Goal: Find specific page/section: Find specific page/section

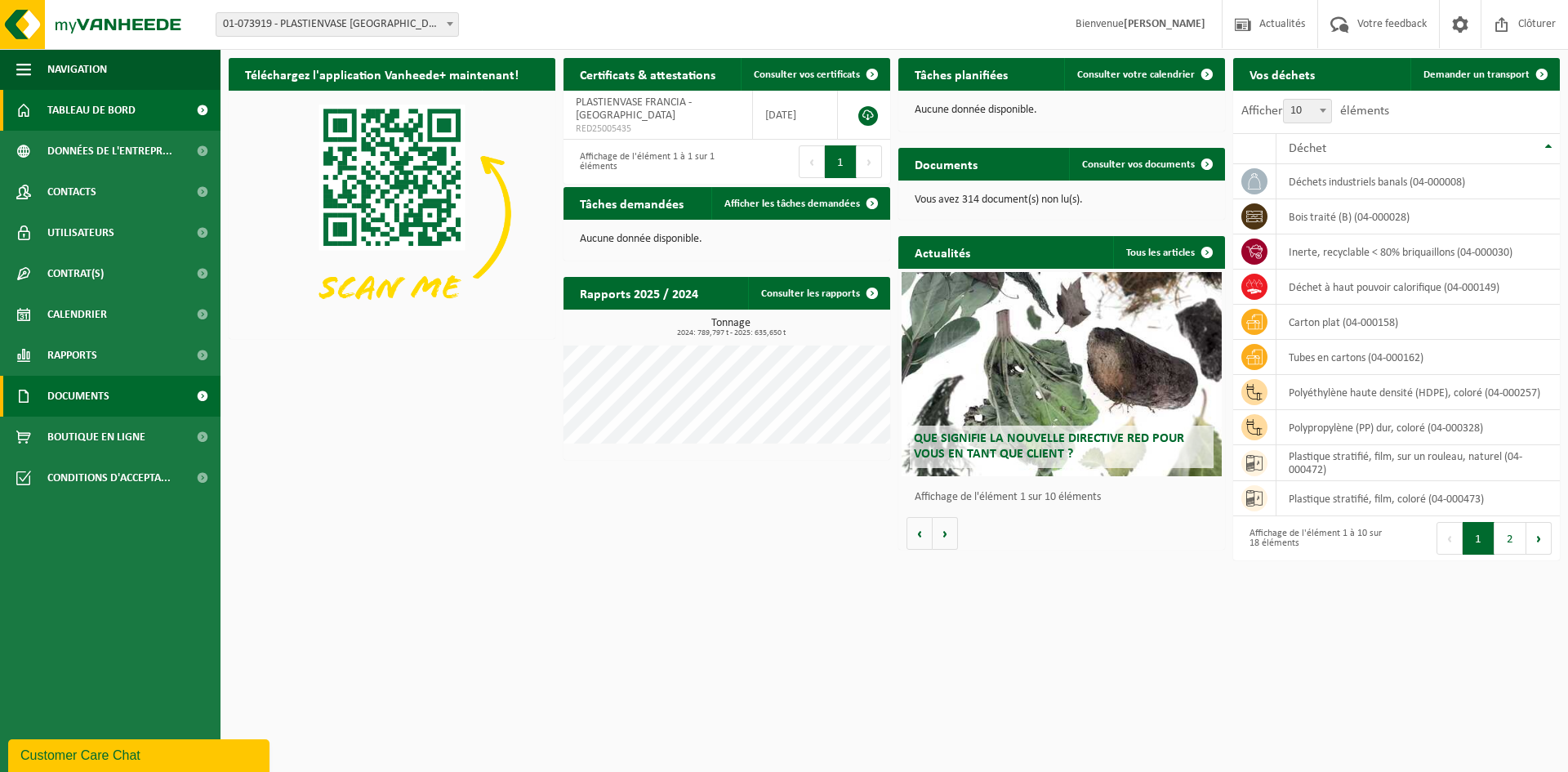
click at [111, 402] on link "Documents" at bounding box center [110, 396] width 221 height 40
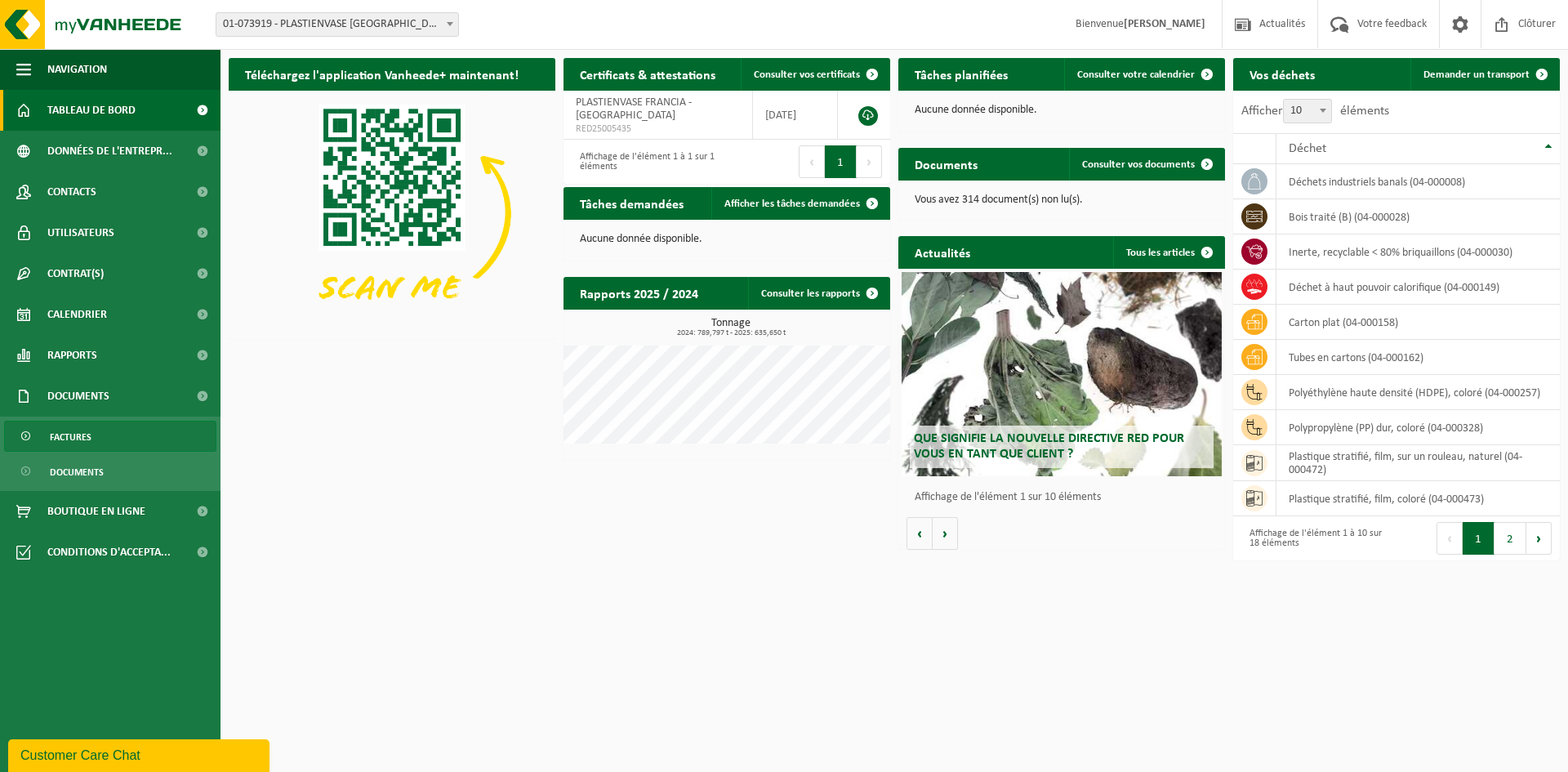
click at [109, 433] on link "Factures" at bounding box center [110, 435] width 212 height 31
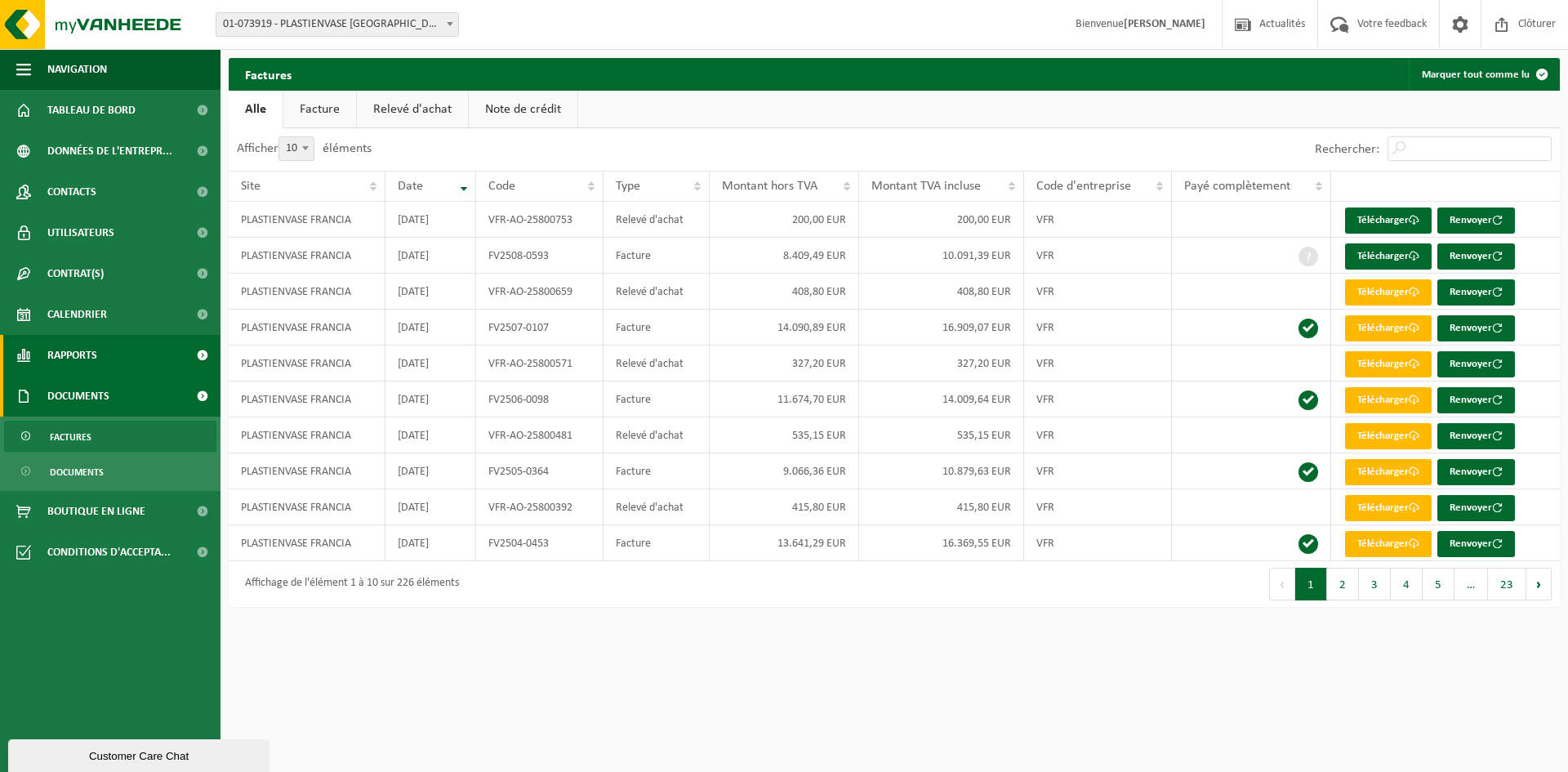
click at [94, 357] on span "Rapports" at bounding box center [71, 354] width 50 height 40
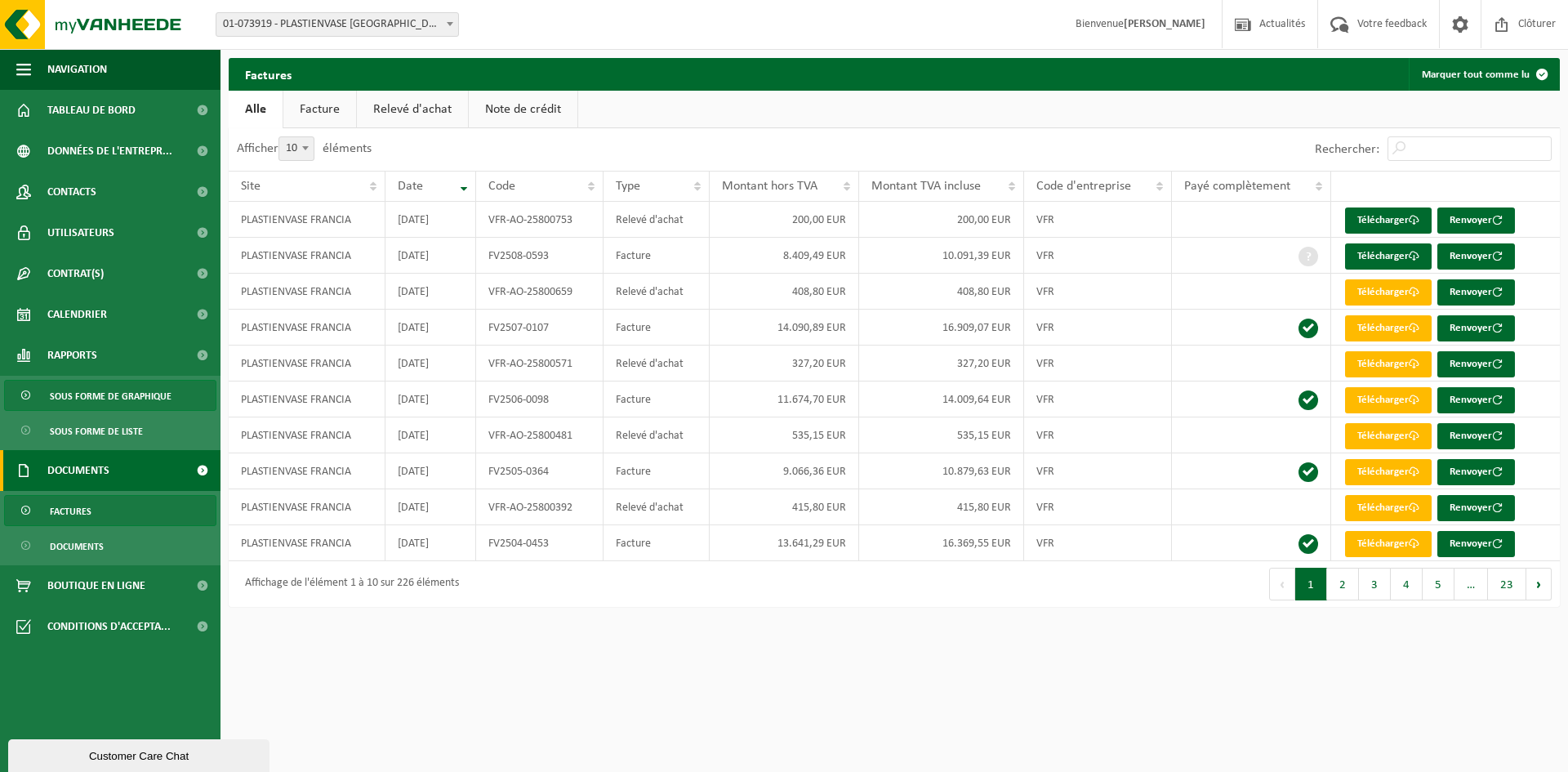
click at [104, 404] on span "Sous forme de graphique" at bounding box center [110, 396] width 121 height 31
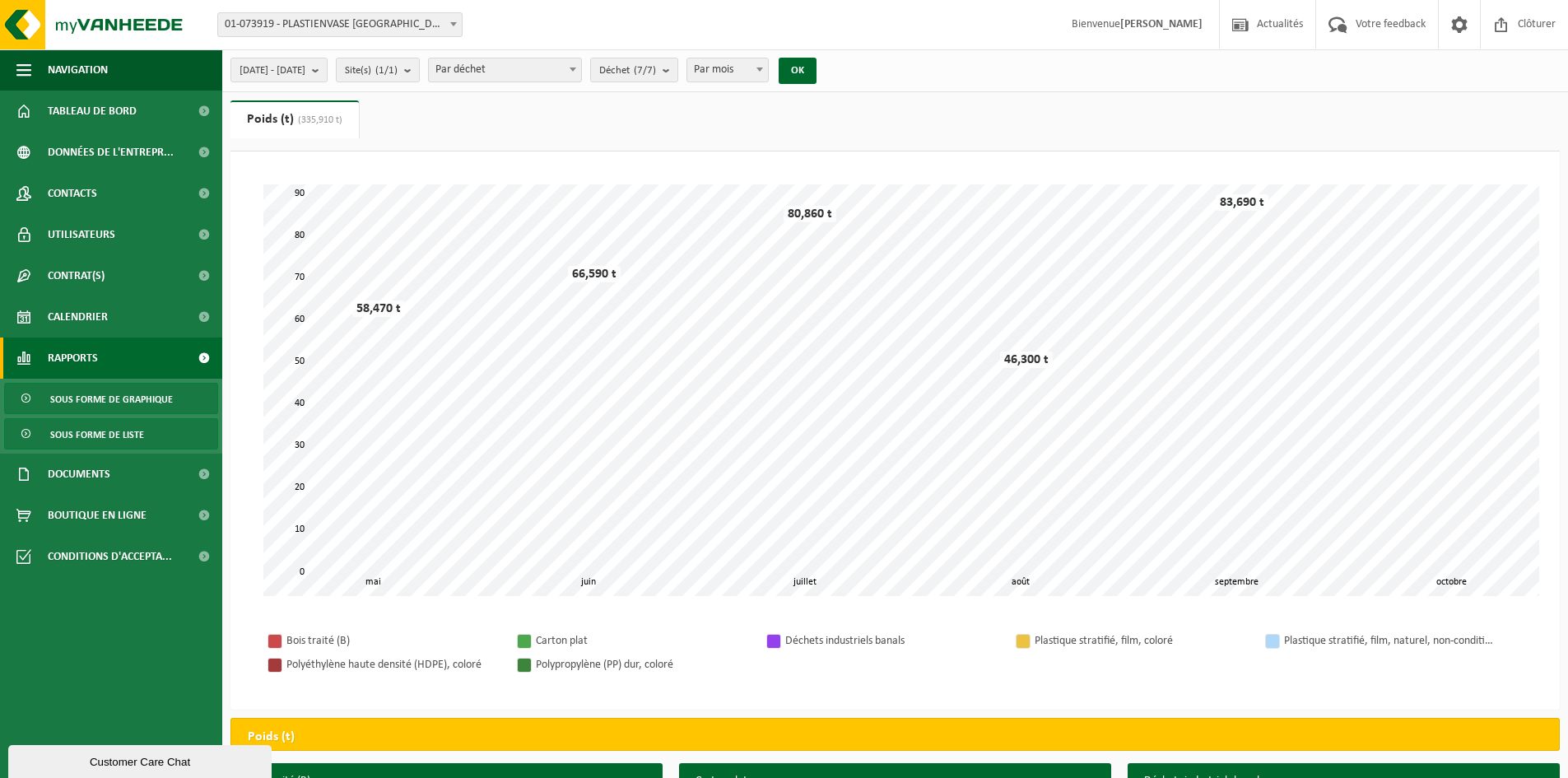
click at [123, 439] on span "Sous forme de liste" at bounding box center [97, 434] width 94 height 31
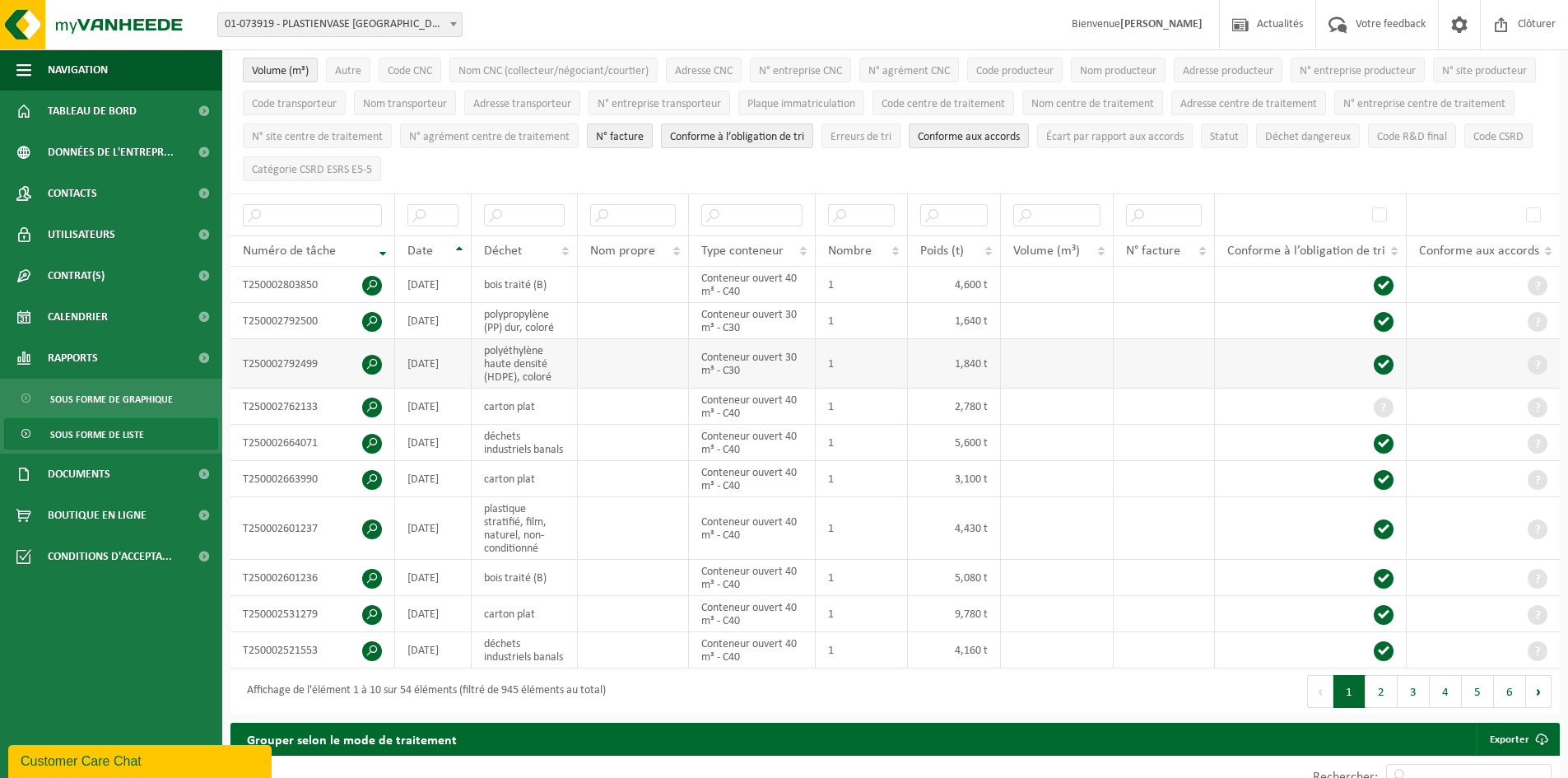
scroll to position [247, 0]
